Goal: Ask a question: Seek information or help from site administrators or community

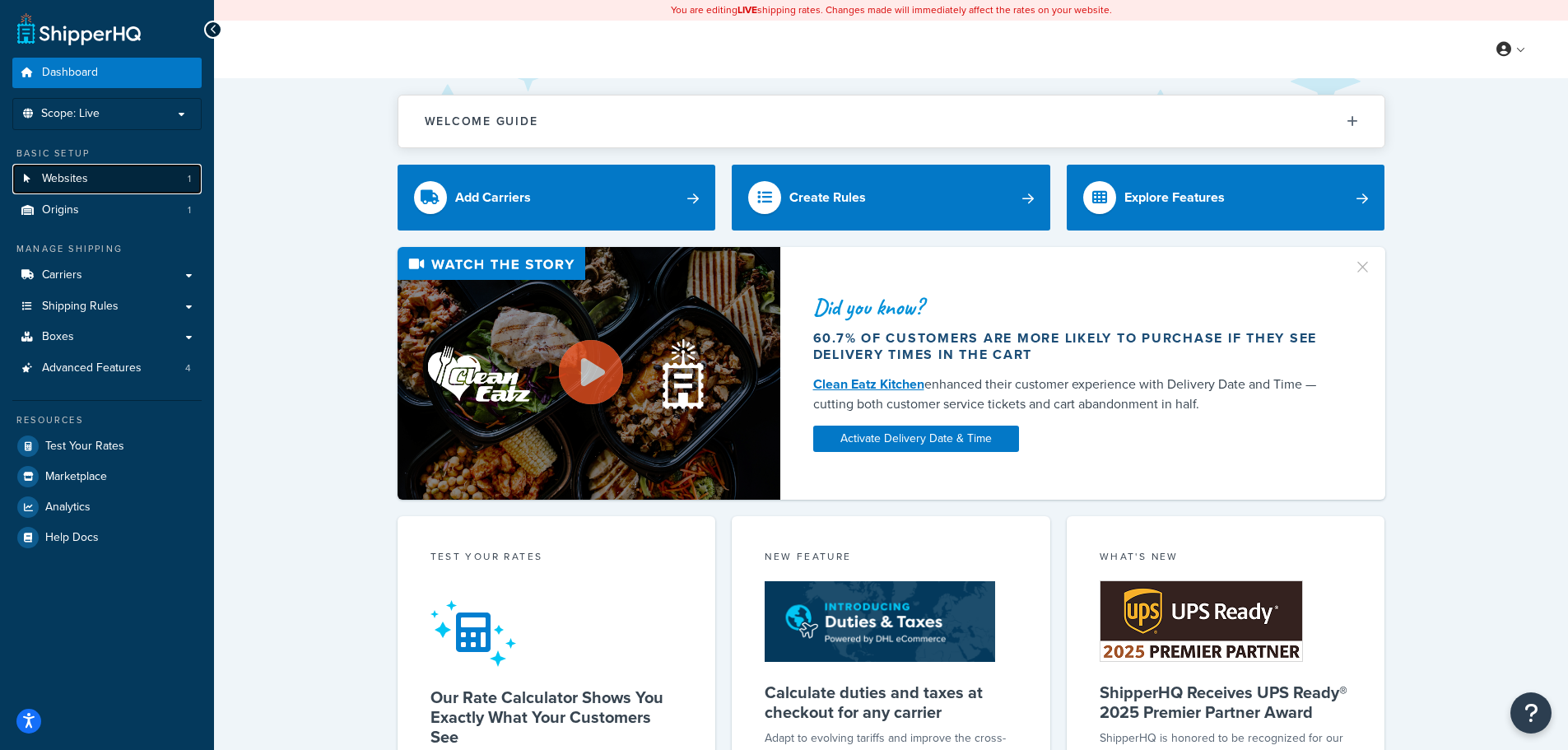
click at [118, 181] on link "Websites 1" at bounding box center [106, 179] width 189 height 31
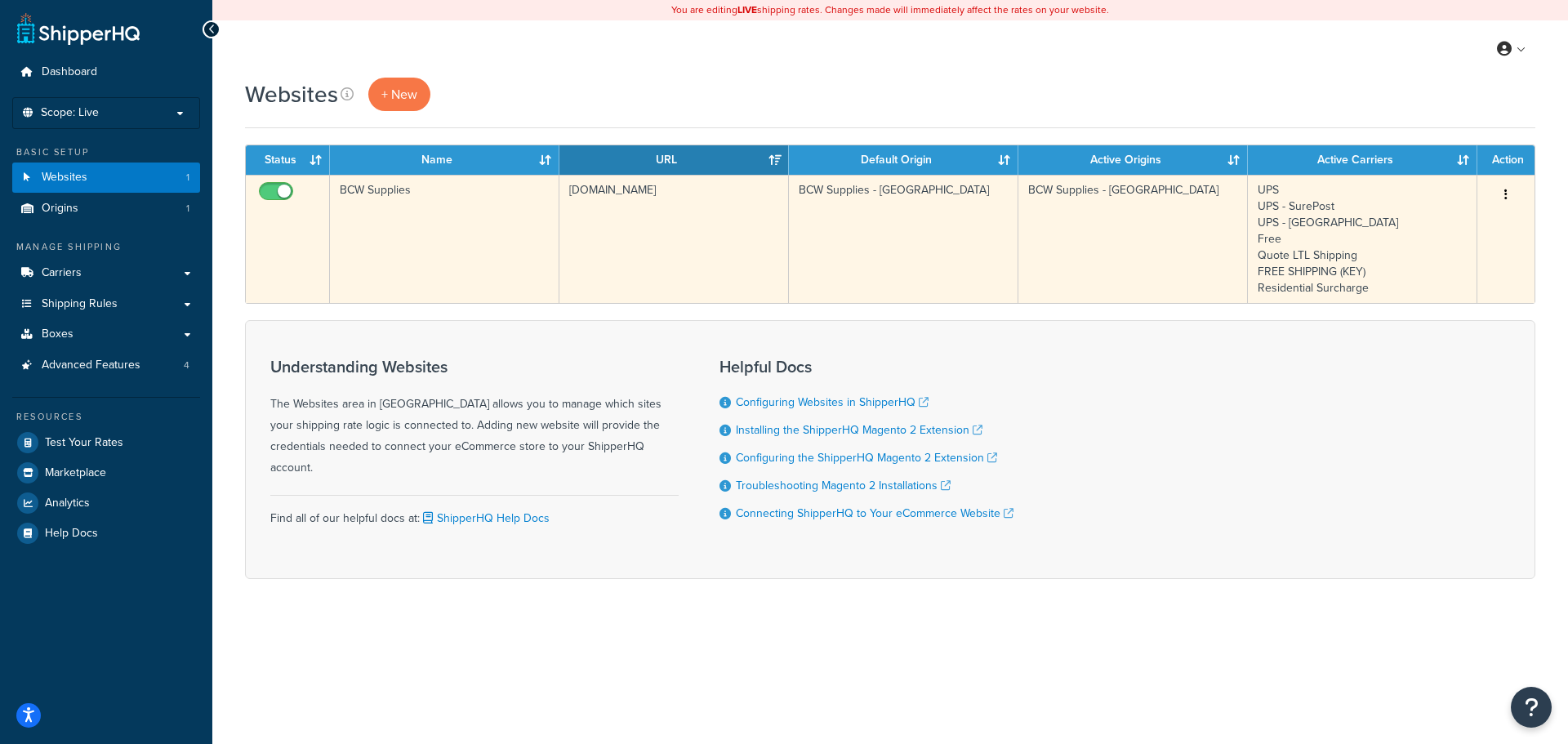
click at [1507, 200] on icon "button" at bounding box center [1506, 194] width 4 height 11
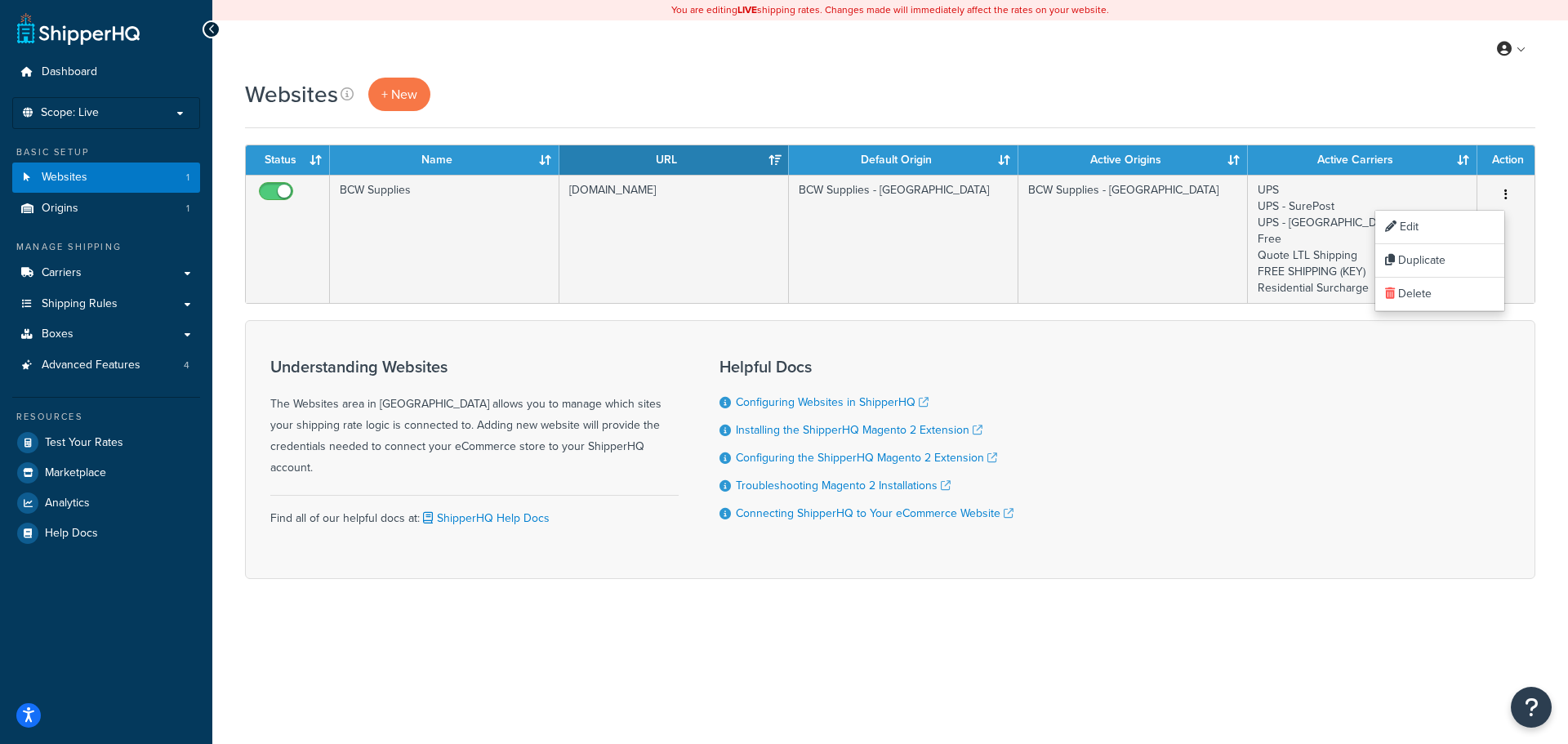
click at [1372, 82] on div "Websites + New" at bounding box center [889, 94] width 1290 height 33
click at [1528, 709] on icon "Open Resource Center" at bounding box center [1531, 707] width 16 height 23
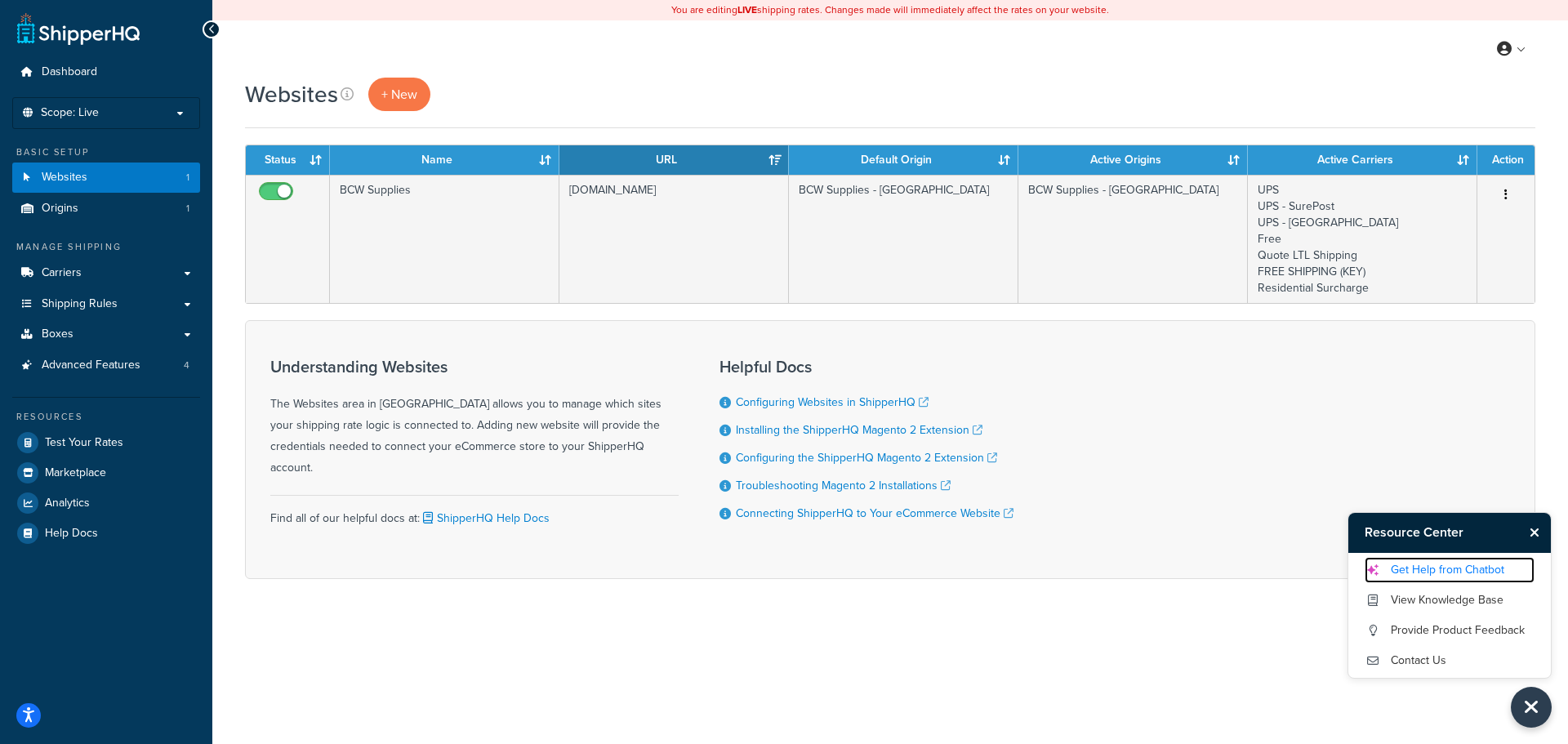
click at [1472, 569] on link "Get Help from Chatbot" at bounding box center [1450, 570] width 170 height 26
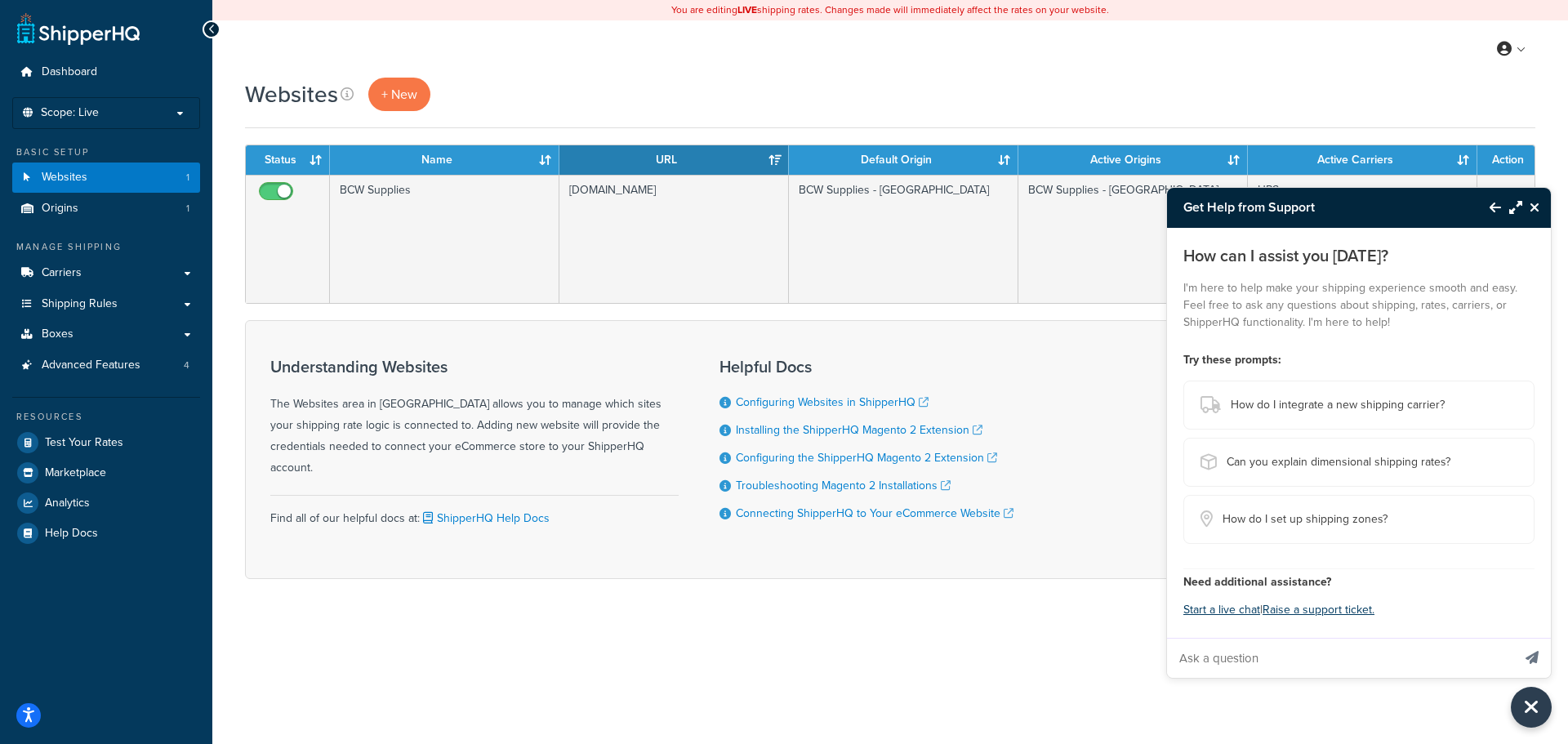
click at [1344, 661] on input "Ask a question" at bounding box center [1339, 658] width 344 height 39
type input "how do i clear the cache"
click at [1514, 638] on button "Send message" at bounding box center [1532, 657] width 38 height 40
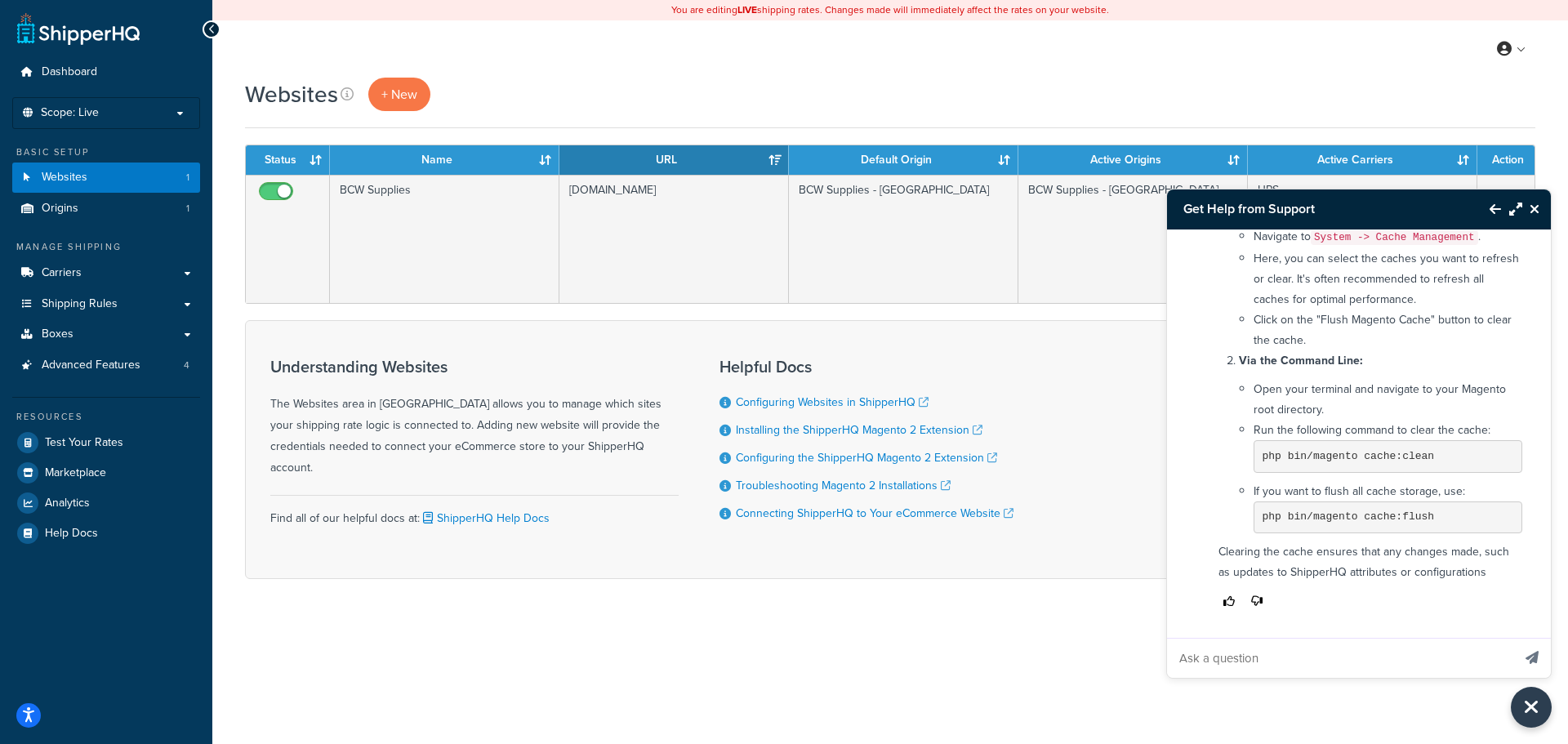
scroll to position [181, 0]
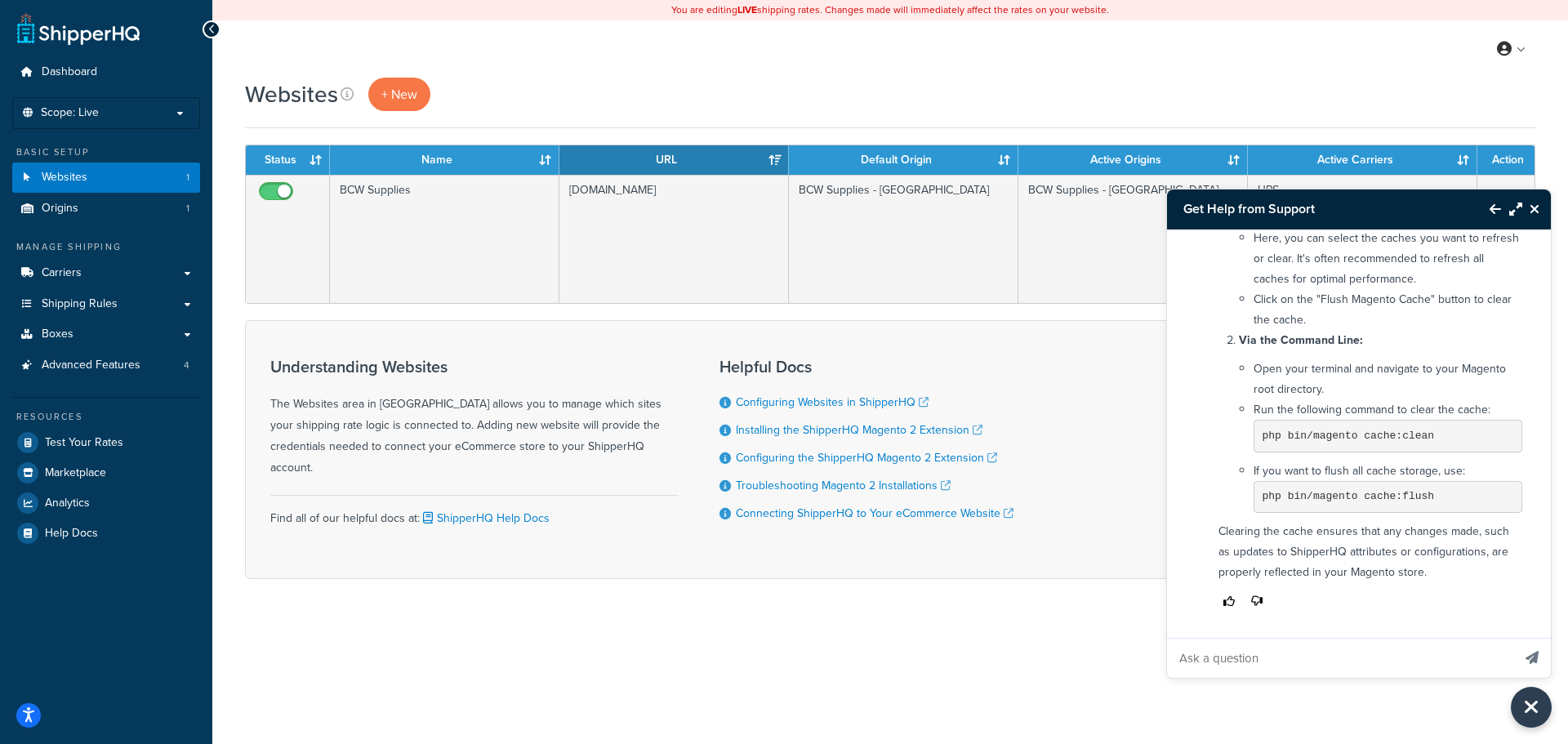
click at [1336, 666] on input "Ask a question" at bounding box center [1339, 658] width 344 height 39
type input "the shipperhq cache if there is one, i was instructed to do so"
click at [1514, 638] on button "Send message" at bounding box center [1532, 657] width 38 height 40
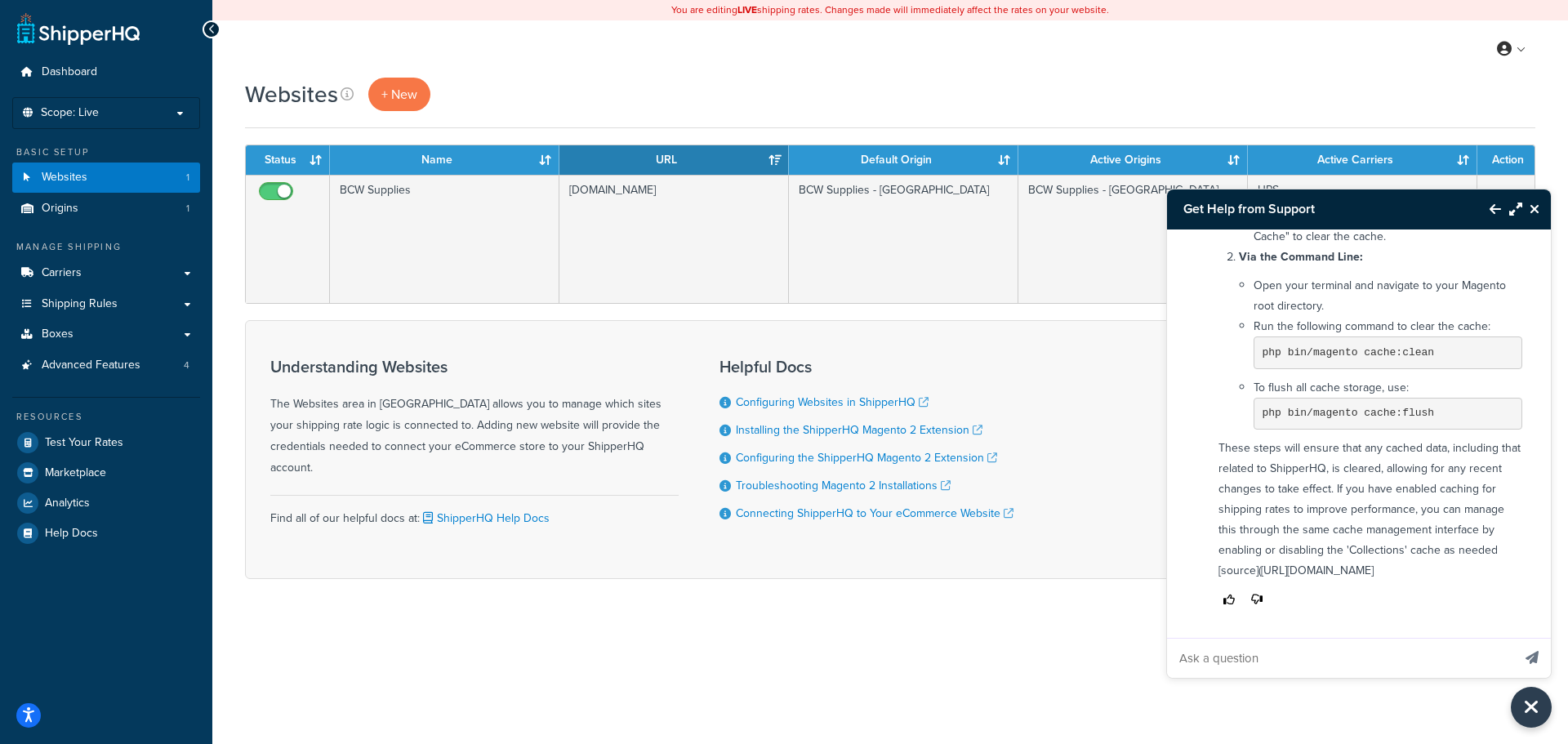
scroll to position [832, 0]
click at [112, 204] on link "Origins 1" at bounding box center [105, 209] width 187 height 30
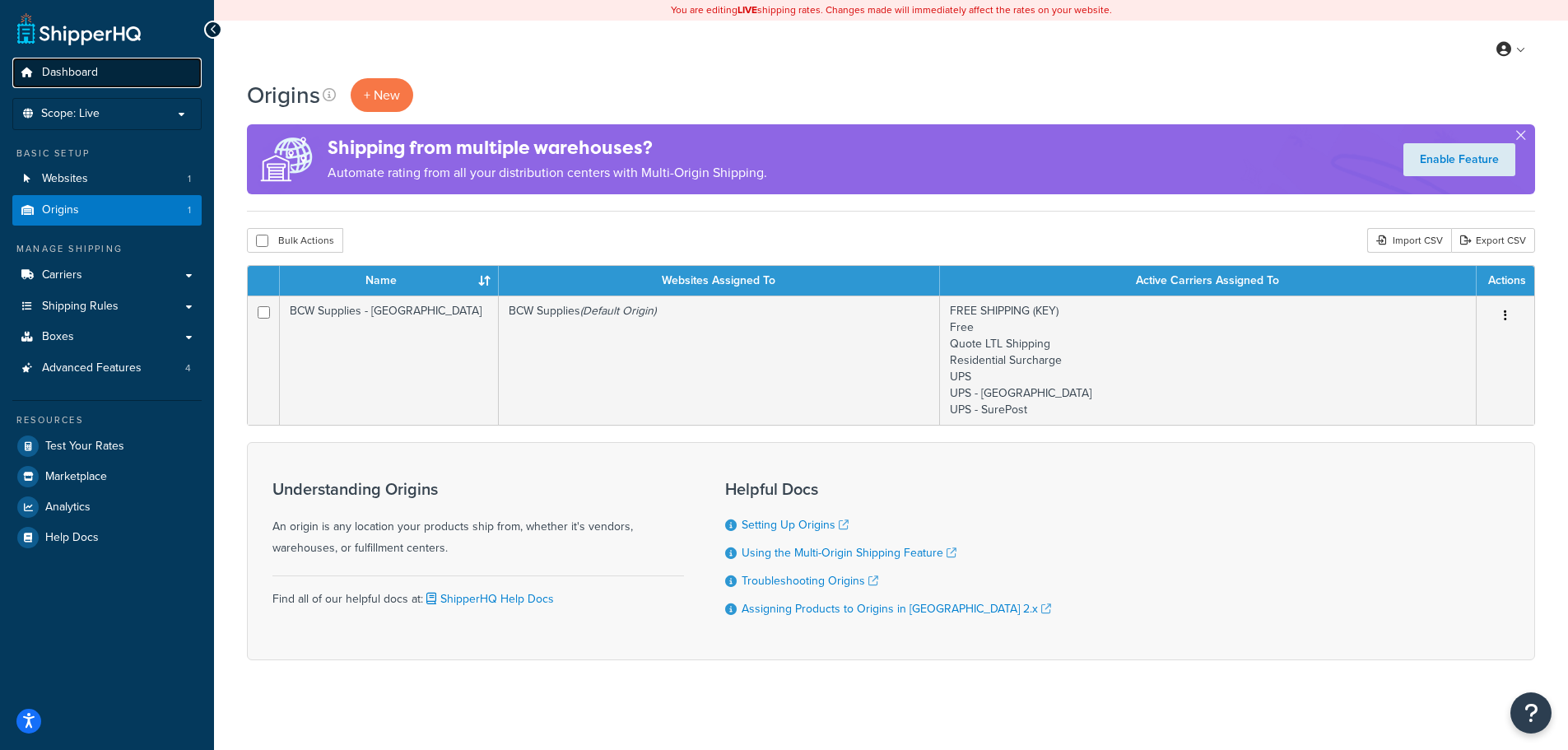
click at [94, 74] on span "Dashboard" at bounding box center [70, 73] width 56 height 14
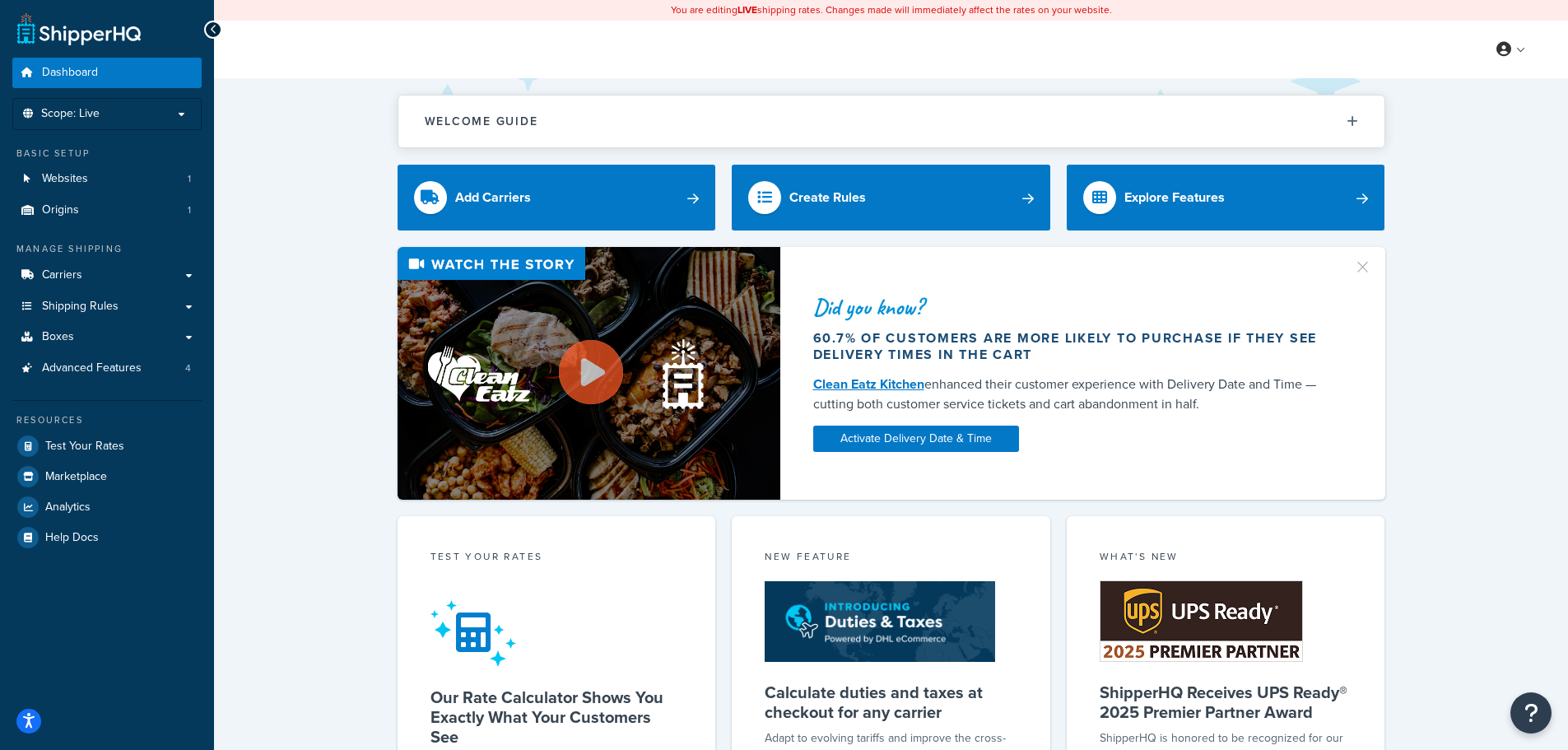
click at [1524, 690] on div "Welcome Guide ShipperHQ: An Overview Carrier Setup Shipping Rules Overview Comm…" at bounding box center [891, 692] width 1354 height 1228
click at [1531, 711] on icon "Open Resource Center" at bounding box center [1531, 713] width 16 height 23
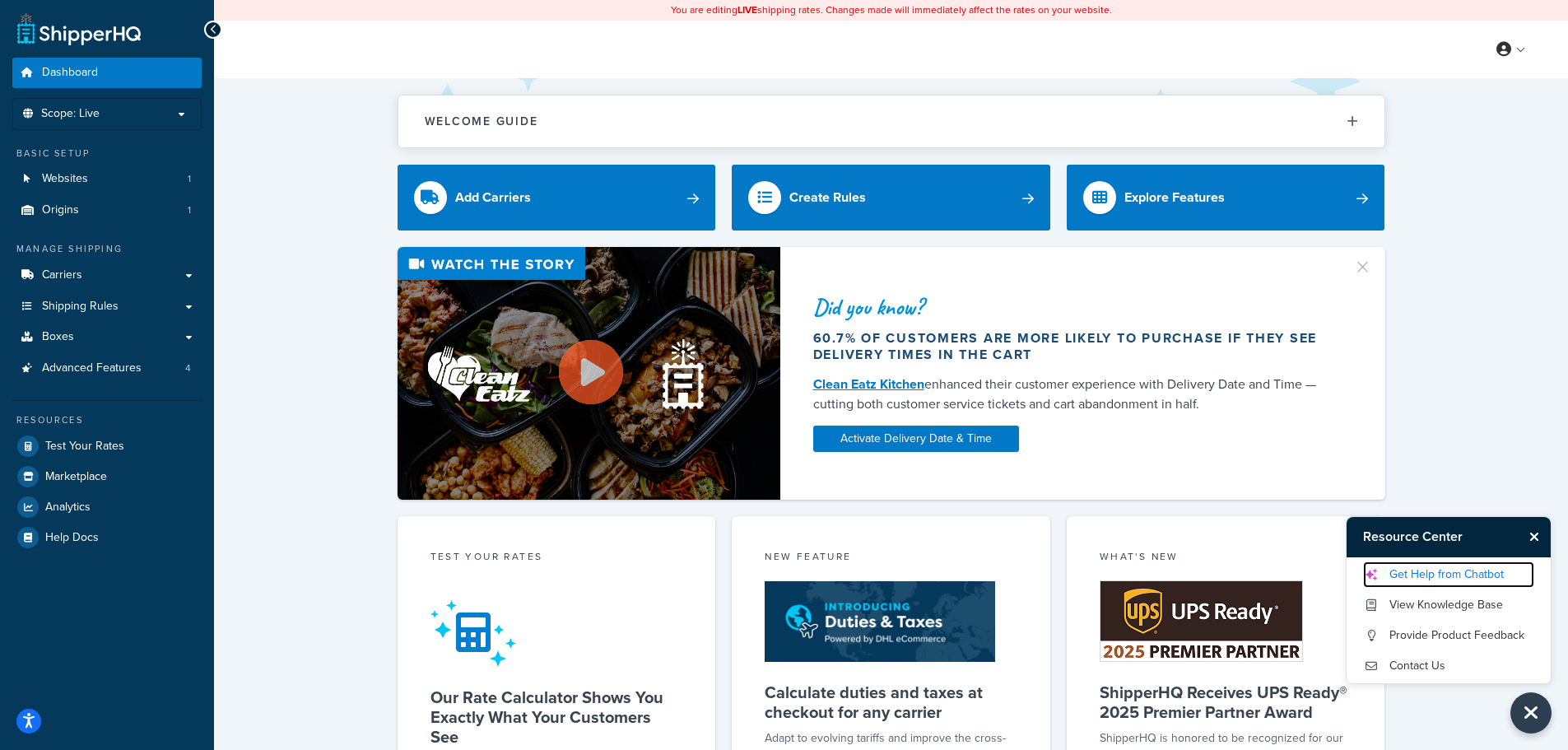
click at [1459, 567] on link "Get Help from Chatbot" at bounding box center [1449, 574] width 171 height 26
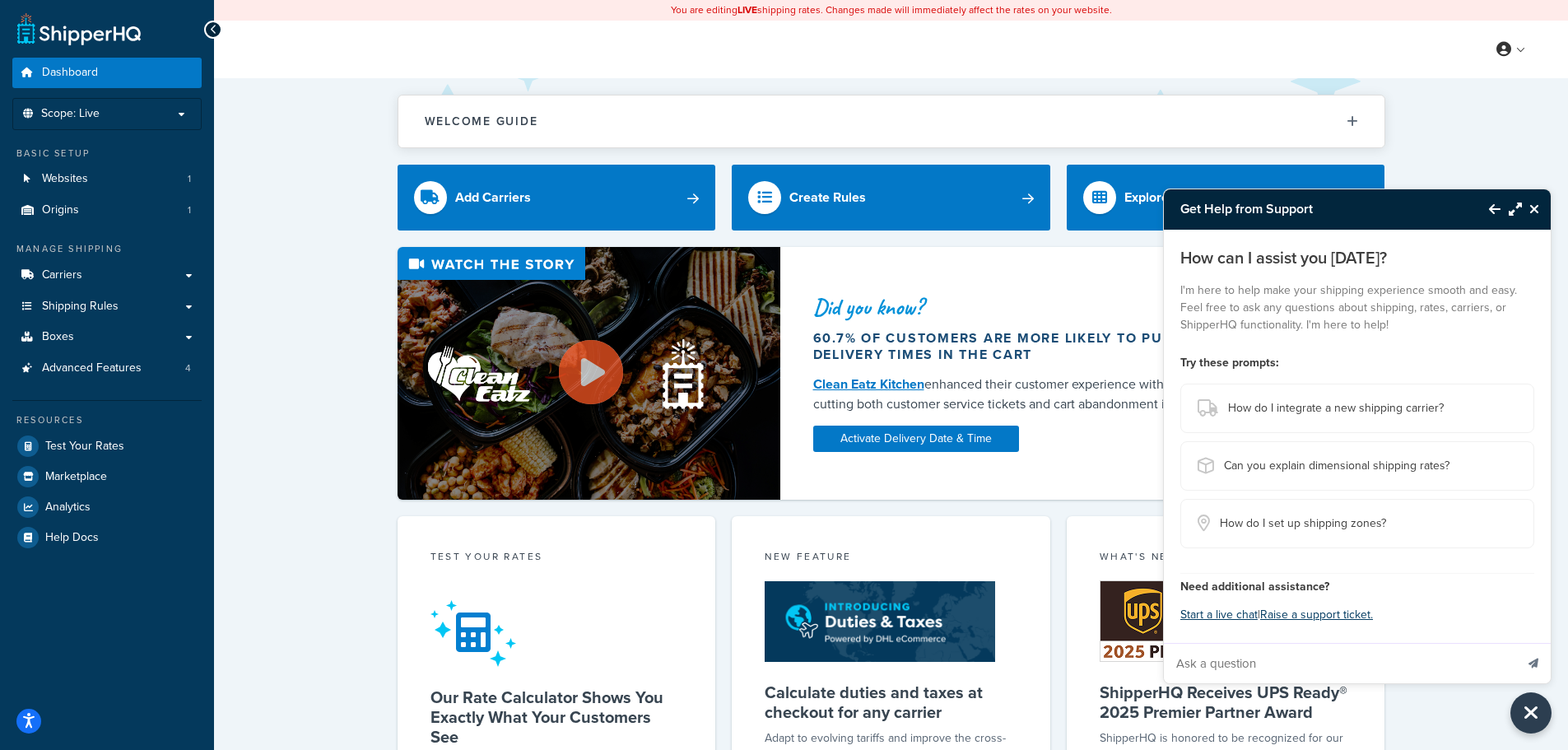
click at [1277, 661] on input "Ask a question" at bounding box center [1339, 663] width 351 height 39
click at [1293, 666] on input "Ask a question" at bounding box center [1339, 663] width 351 height 39
click at [144, 364] on link "Advanced Features 4" at bounding box center [106, 368] width 189 height 31
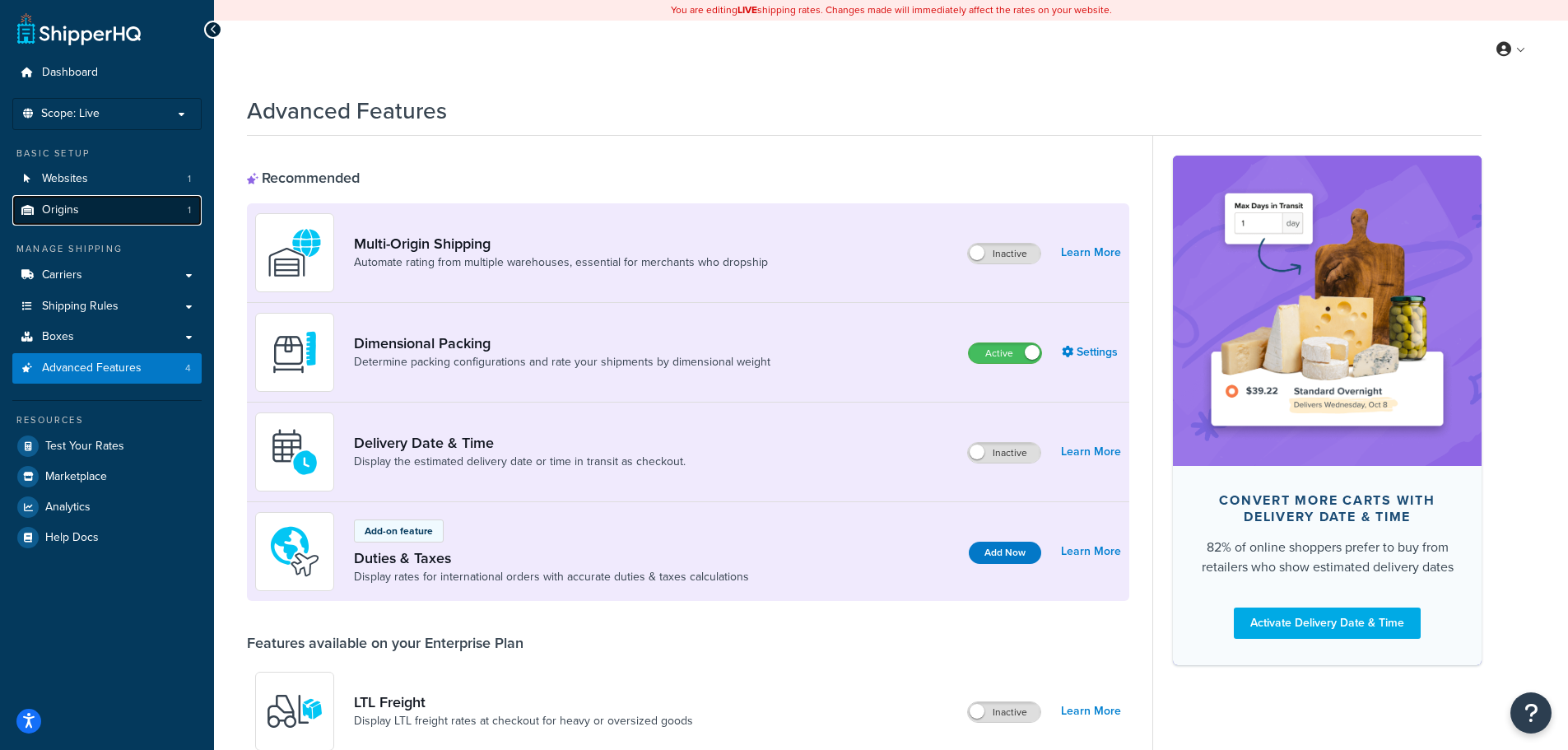
click at [100, 206] on link "Origins 1" at bounding box center [106, 210] width 189 height 31
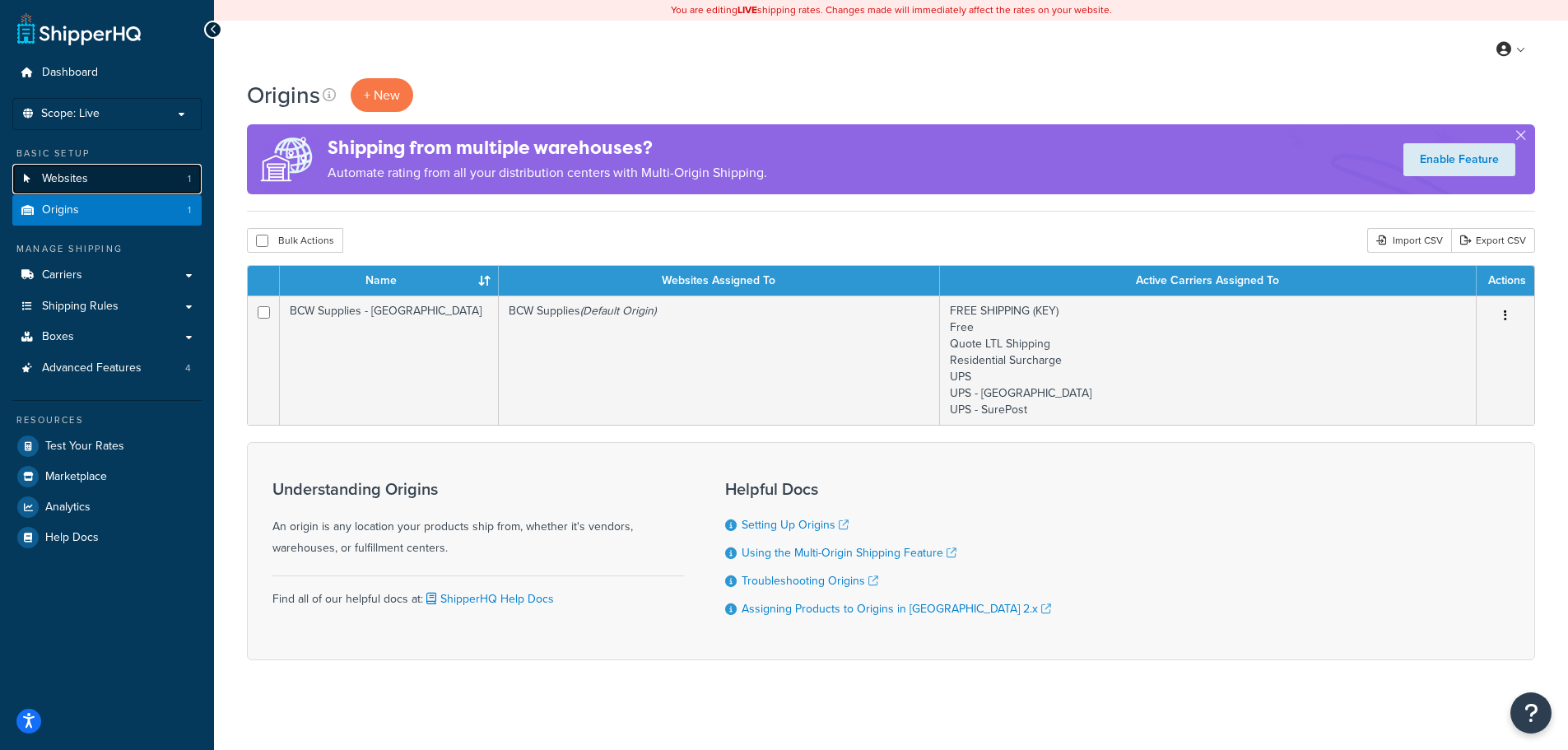
click at [87, 179] on span "Websites" at bounding box center [65, 179] width 47 height 14
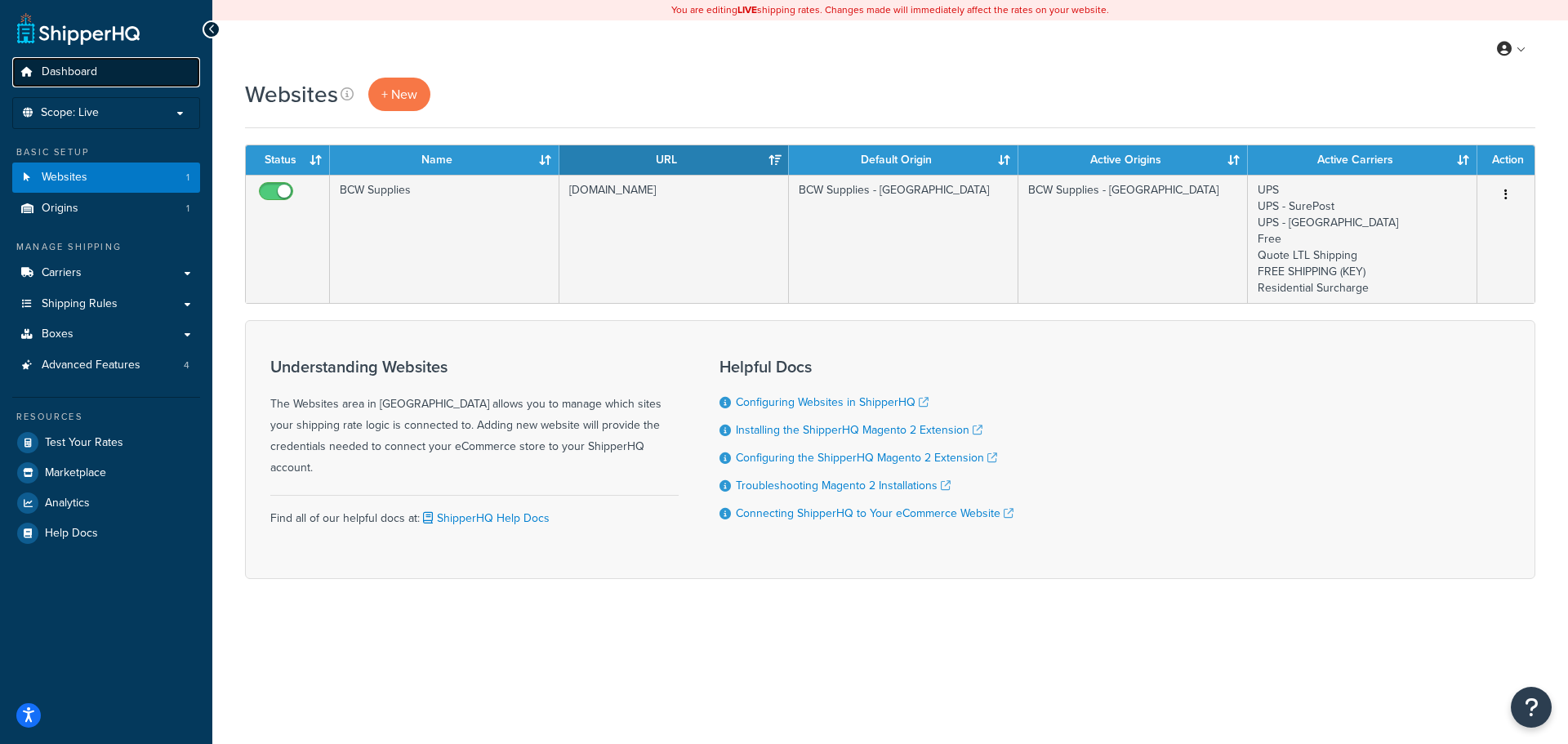
click at [98, 62] on link "Dashboard" at bounding box center [105, 72] width 187 height 30
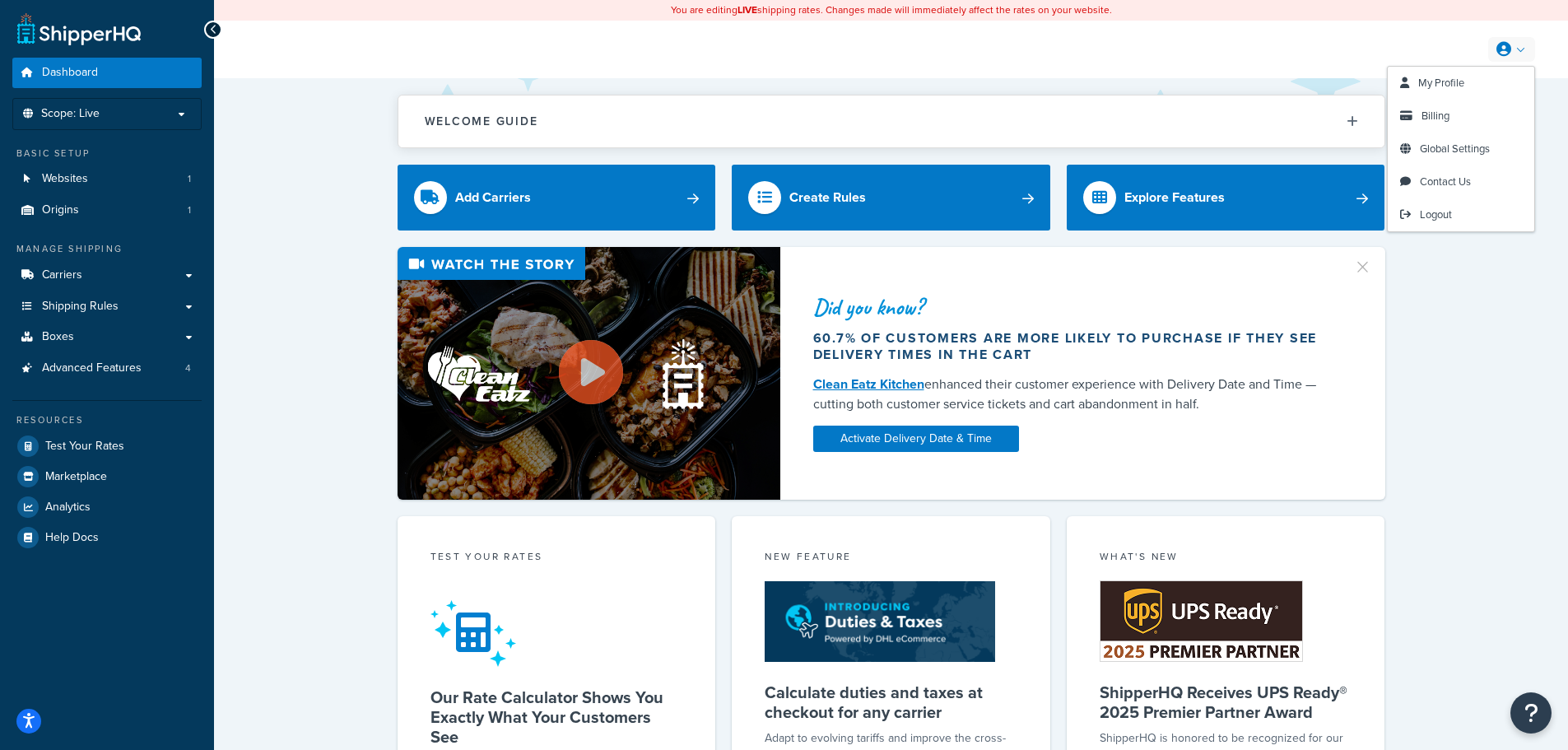
click at [1502, 47] on icon at bounding box center [1504, 49] width 15 height 15
click at [1470, 152] on span "Global Settings" at bounding box center [1454, 148] width 70 height 16
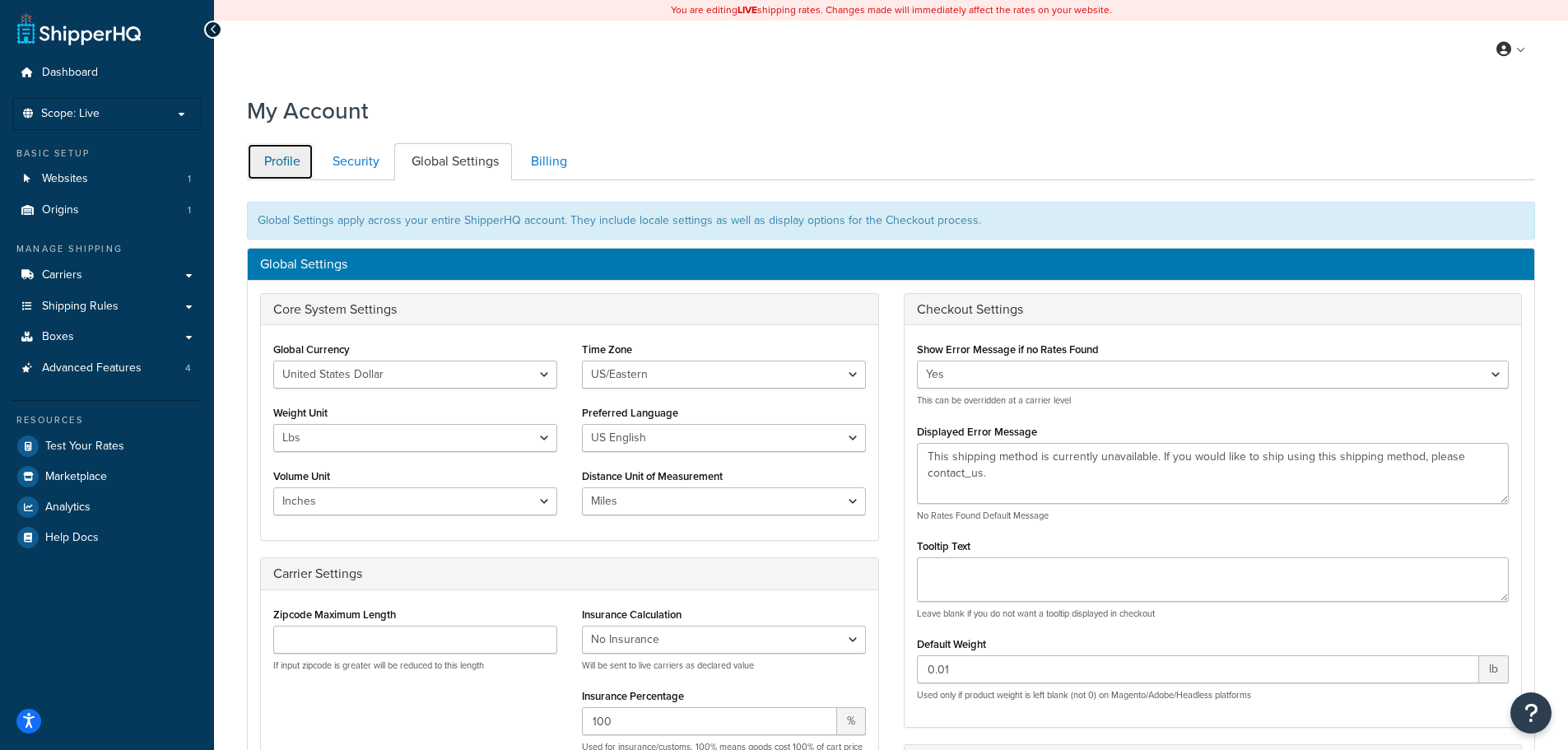
click at [293, 154] on link "Profile" at bounding box center [280, 162] width 67 height 37
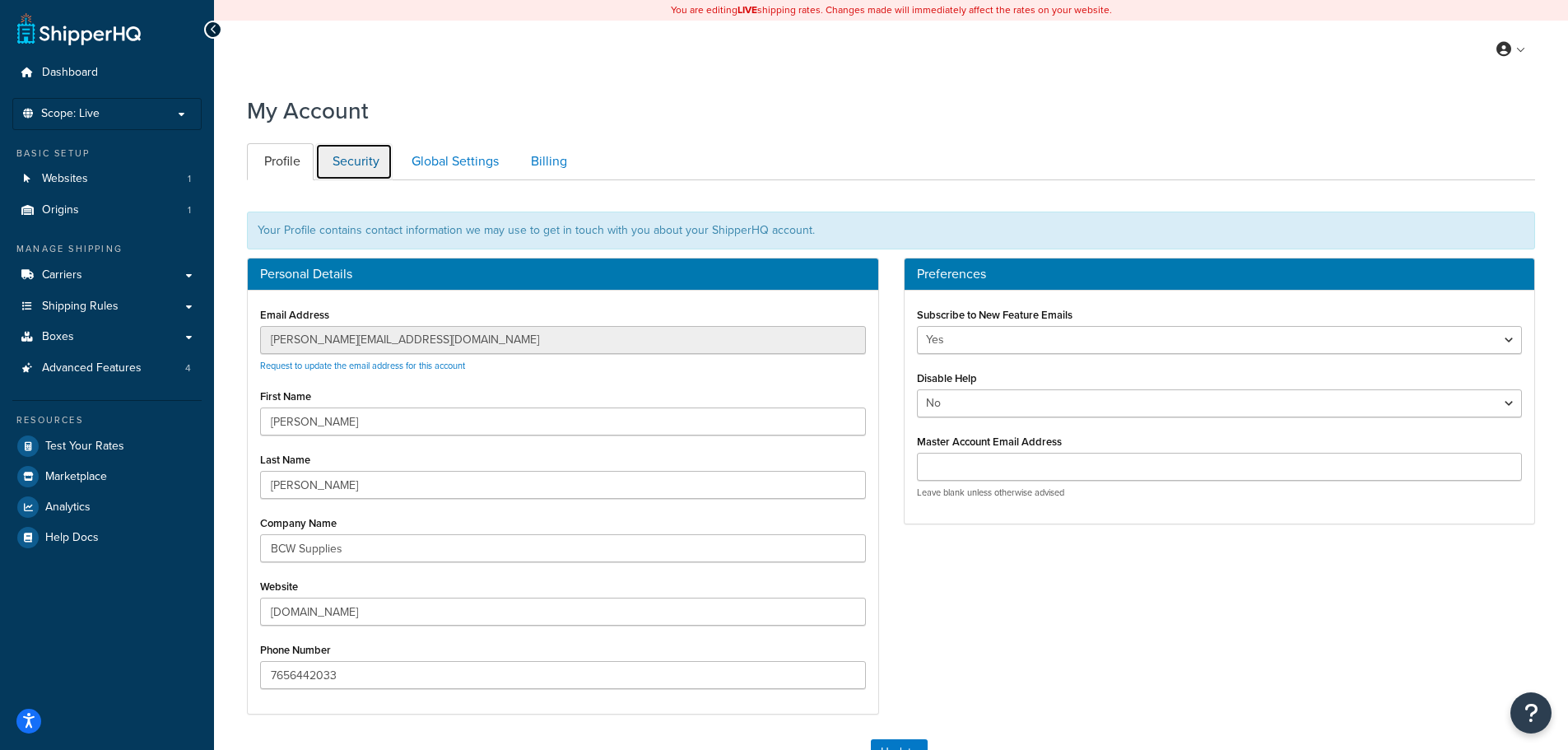
click at [380, 155] on link "Security" at bounding box center [354, 162] width 77 height 37
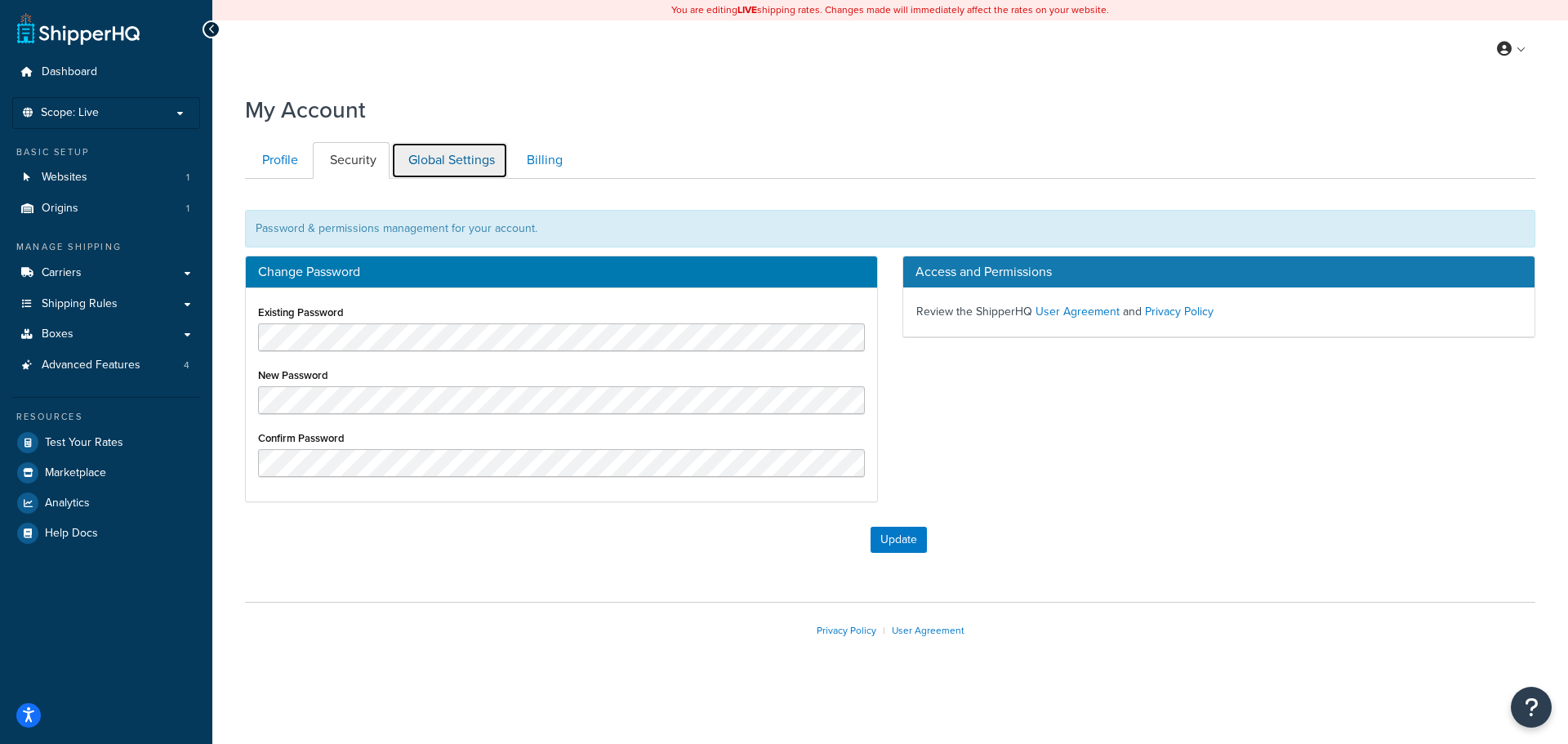
click at [440, 156] on link "Global Settings" at bounding box center [450, 161] width 116 height 37
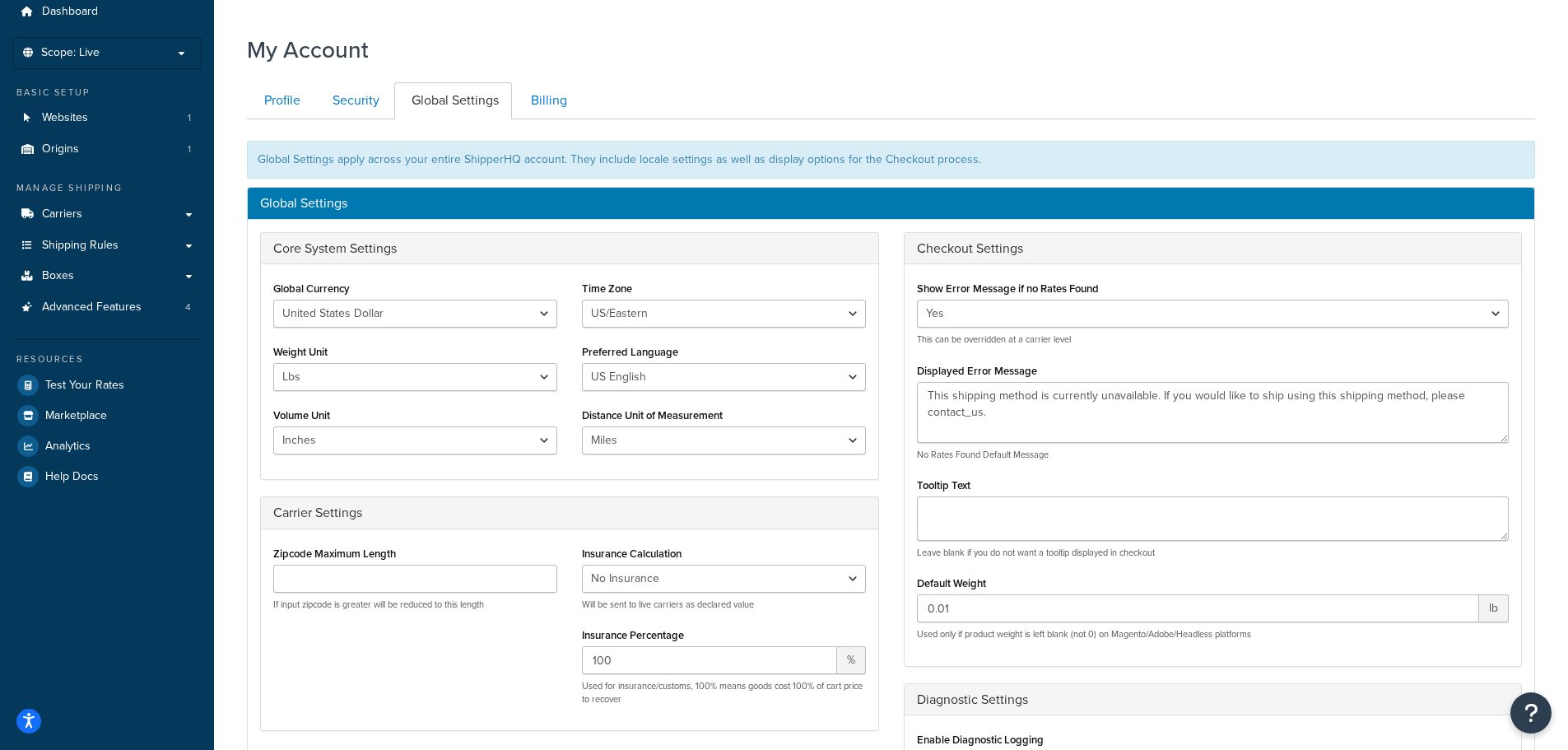
scroll to position [16, 0]
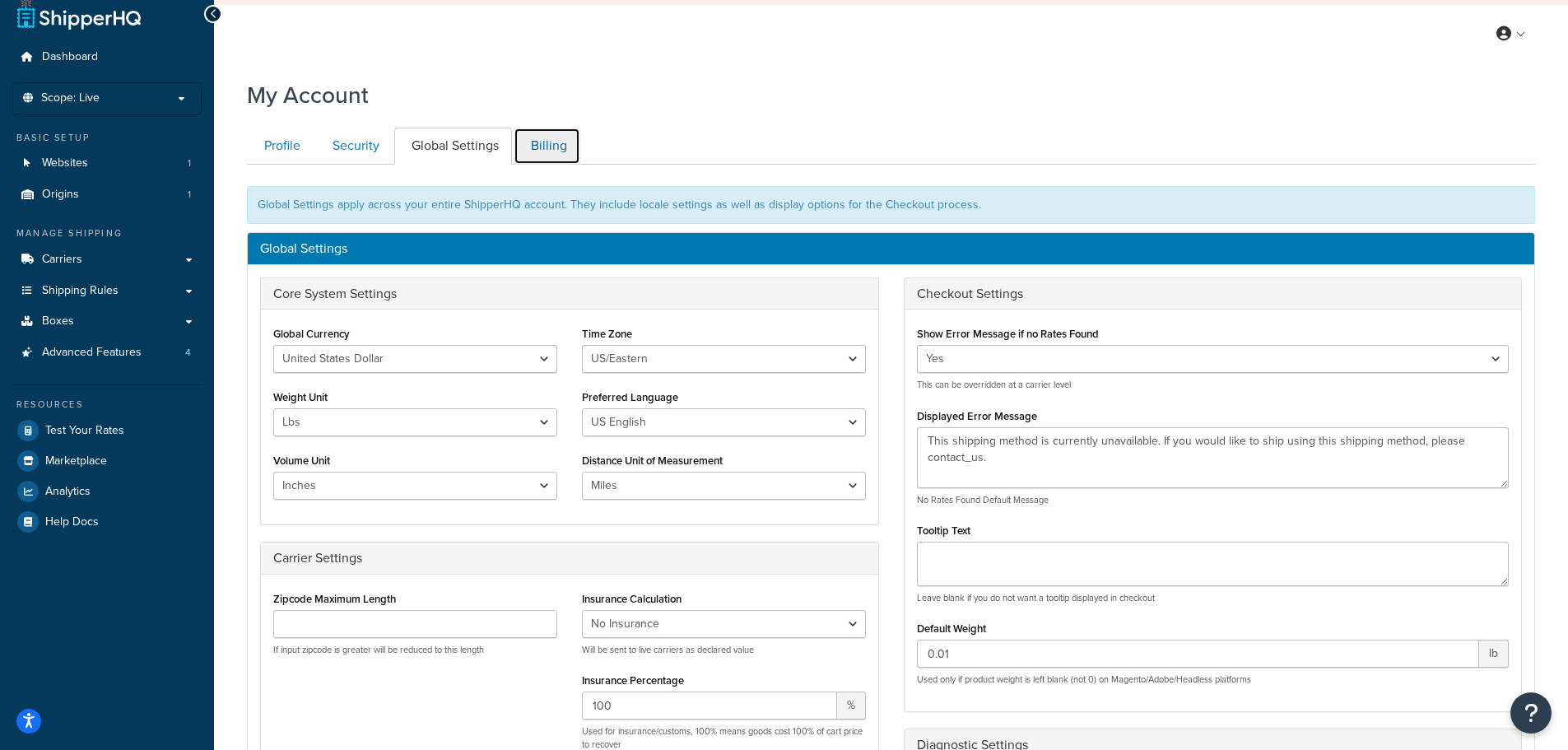
click at [529, 142] on link "Billing" at bounding box center [547, 146] width 67 height 37
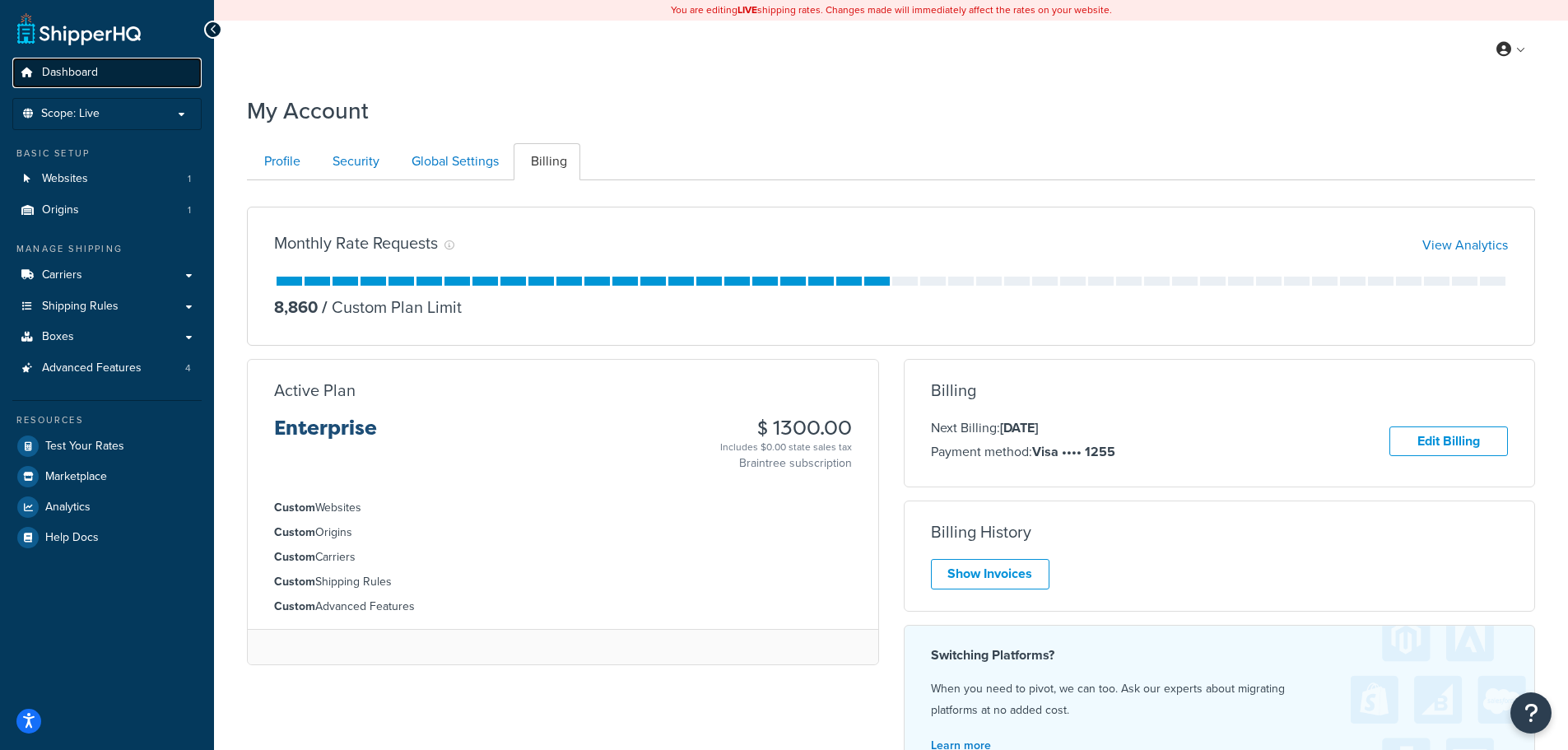
click at [125, 67] on link "Dashboard" at bounding box center [106, 73] width 189 height 31
